Goal: Task Accomplishment & Management: Use online tool/utility

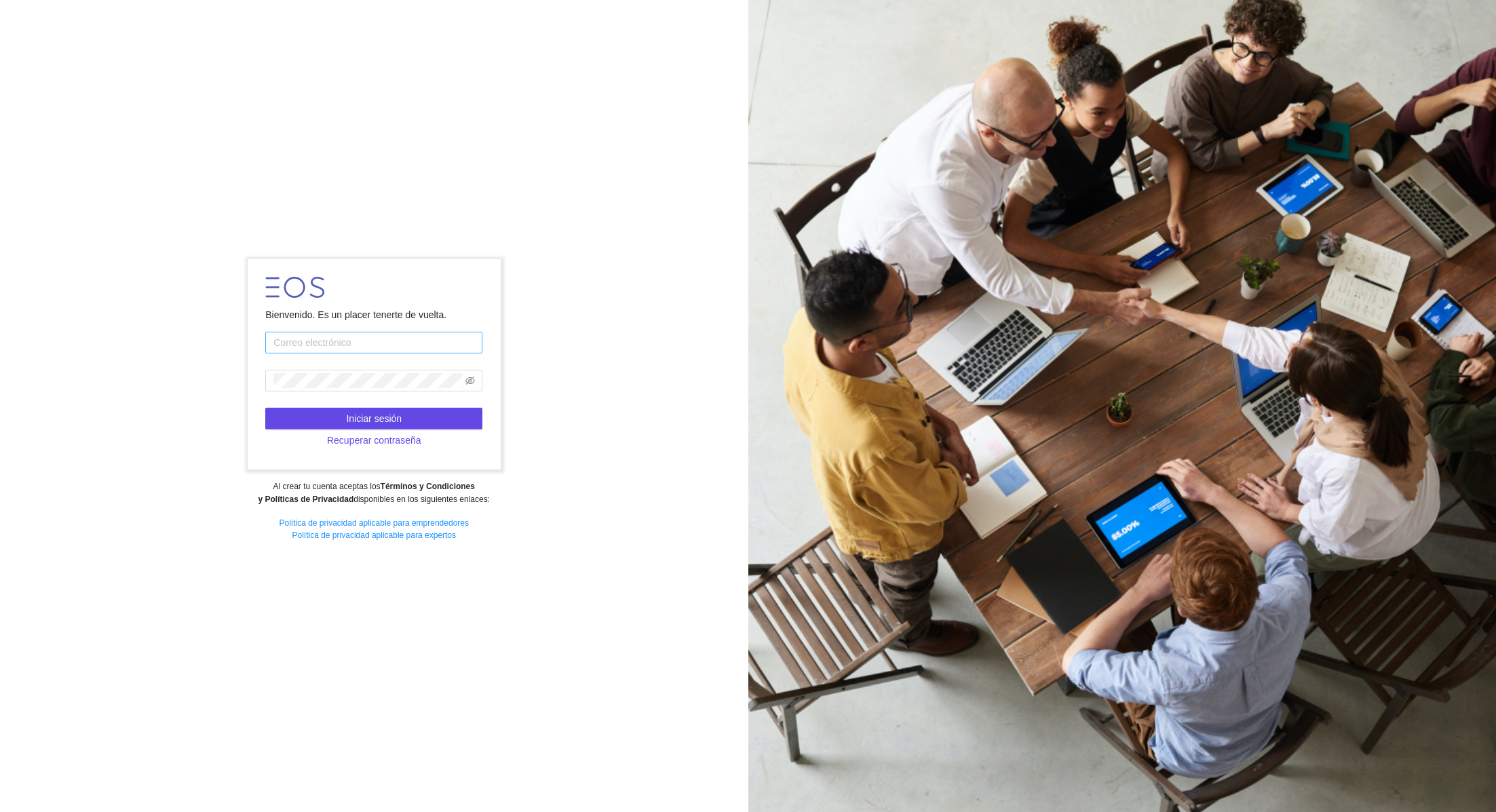
click at [295, 339] on input "text" at bounding box center [374, 342] width 217 height 22
type input "[PERSON_NAME][EMAIL_ADDRESS][DOMAIN_NAME]"
click at [443, 412] on button "Iniciar sesión" at bounding box center [374, 419] width 217 height 22
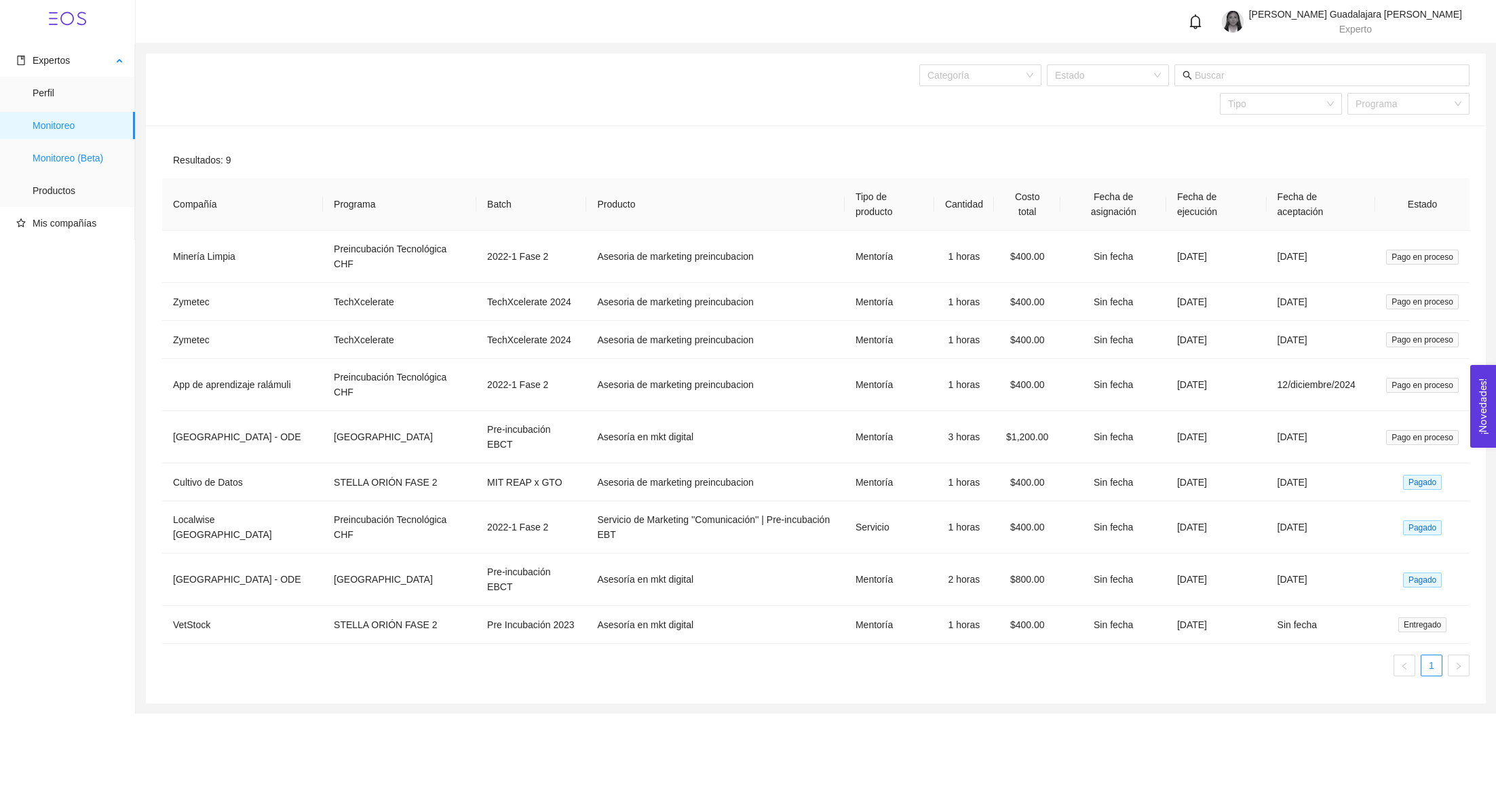
click at [65, 158] on span "Monitoreo (Beta)" at bounding box center [78, 158] width 91 height 28
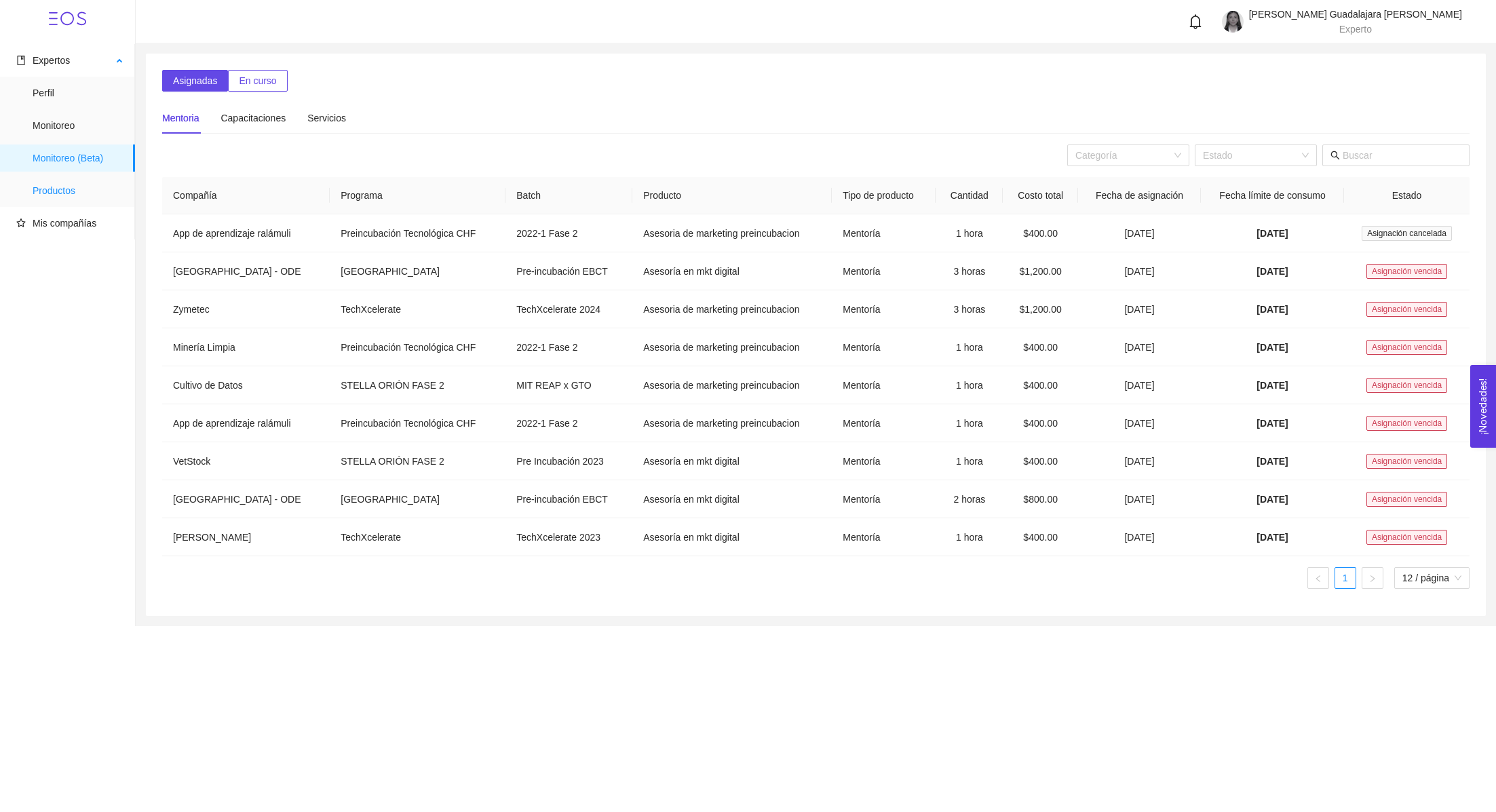
click at [59, 196] on span "Productos" at bounding box center [78, 191] width 91 height 28
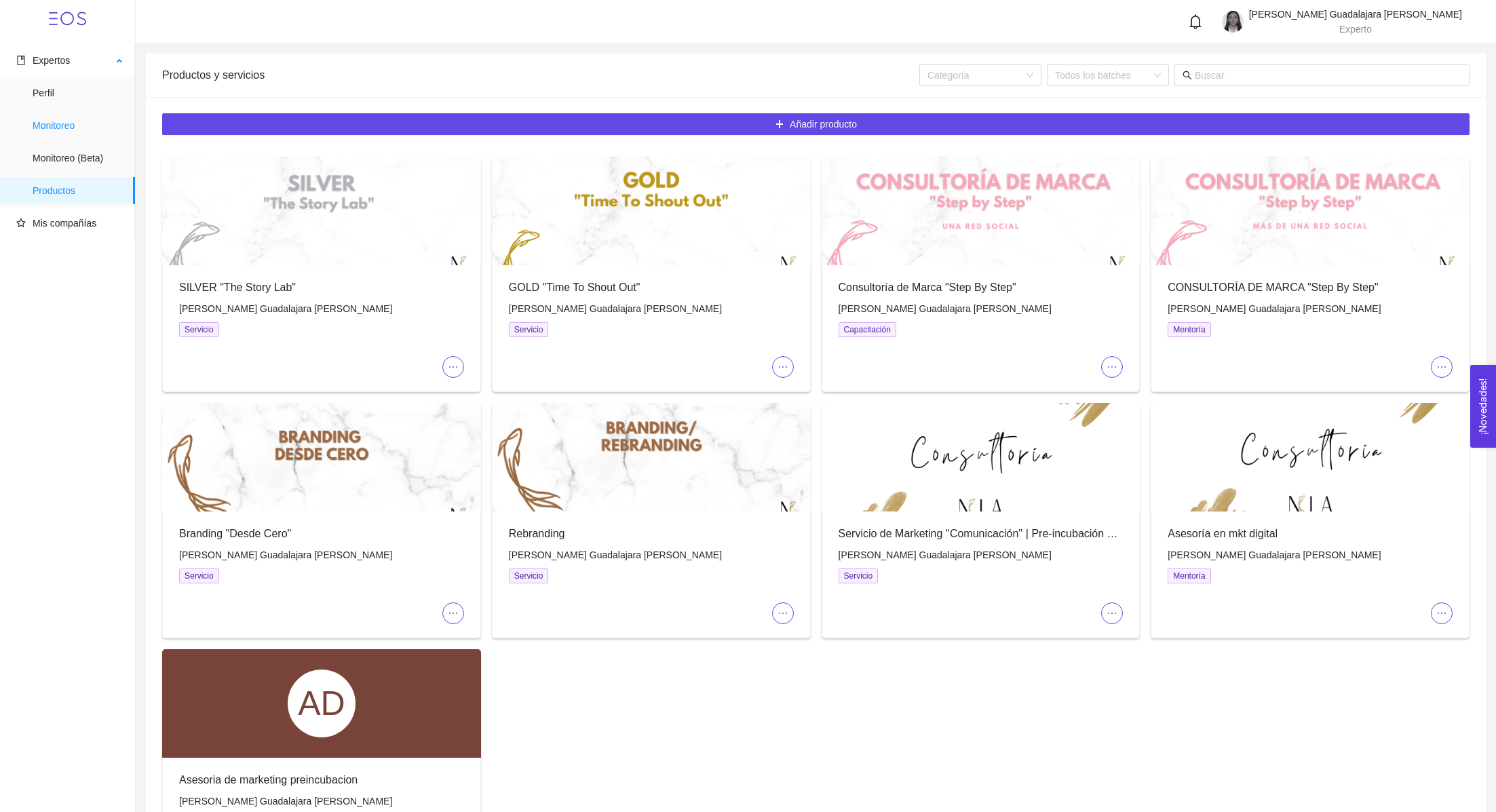
click at [56, 121] on span "Monitoreo" at bounding box center [78, 126] width 91 height 28
